Goal: Transaction & Acquisition: Download file/media

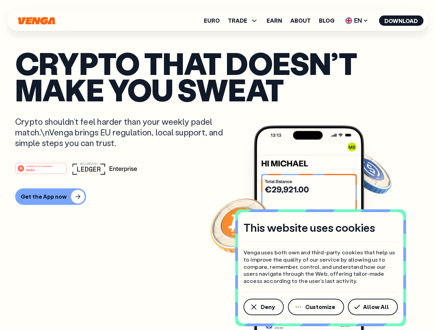
click at [217, 165] on div "#1 PRODUCT OF THE MONTH Web3" at bounding box center [217, 168] width 404 height 12
click at [263, 307] on span "Deny" at bounding box center [268, 308] width 14 height 6
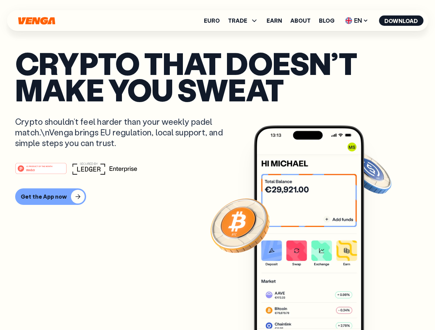
click at [316, 307] on img at bounding box center [309, 241] width 110 height 231
click at [374, 307] on article "Crypto that doesn’t make you sweat Crypto shouldn’t feel harder than your weekl…" at bounding box center [217, 179] width 404 height 258
click at [245, 21] on span "TRADE" at bounding box center [237, 21] width 19 height 6
click at [357, 21] on span "EN" at bounding box center [356, 20] width 28 height 11
click at [401, 21] on button "Download" at bounding box center [401, 20] width 44 height 10
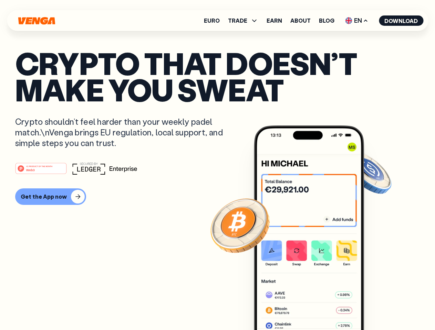
click at [217, 184] on div "#1 PRODUCT OF THE MONTH Web3 Get the App now" at bounding box center [217, 183] width 404 height 43
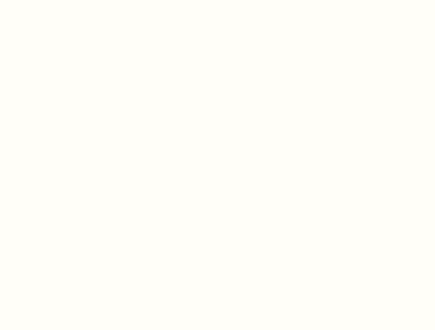
click at [50, 0] on html "This website uses cookies Venga uses both own and third-party cookies that help…" at bounding box center [217, 0] width 435 height 0
click at [42, 0] on html "This website uses cookies Venga uses both own and third-party cookies that help…" at bounding box center [217, 0] width 435 height 0
